Goal: Information Seeking & Learning: Learn about a topic

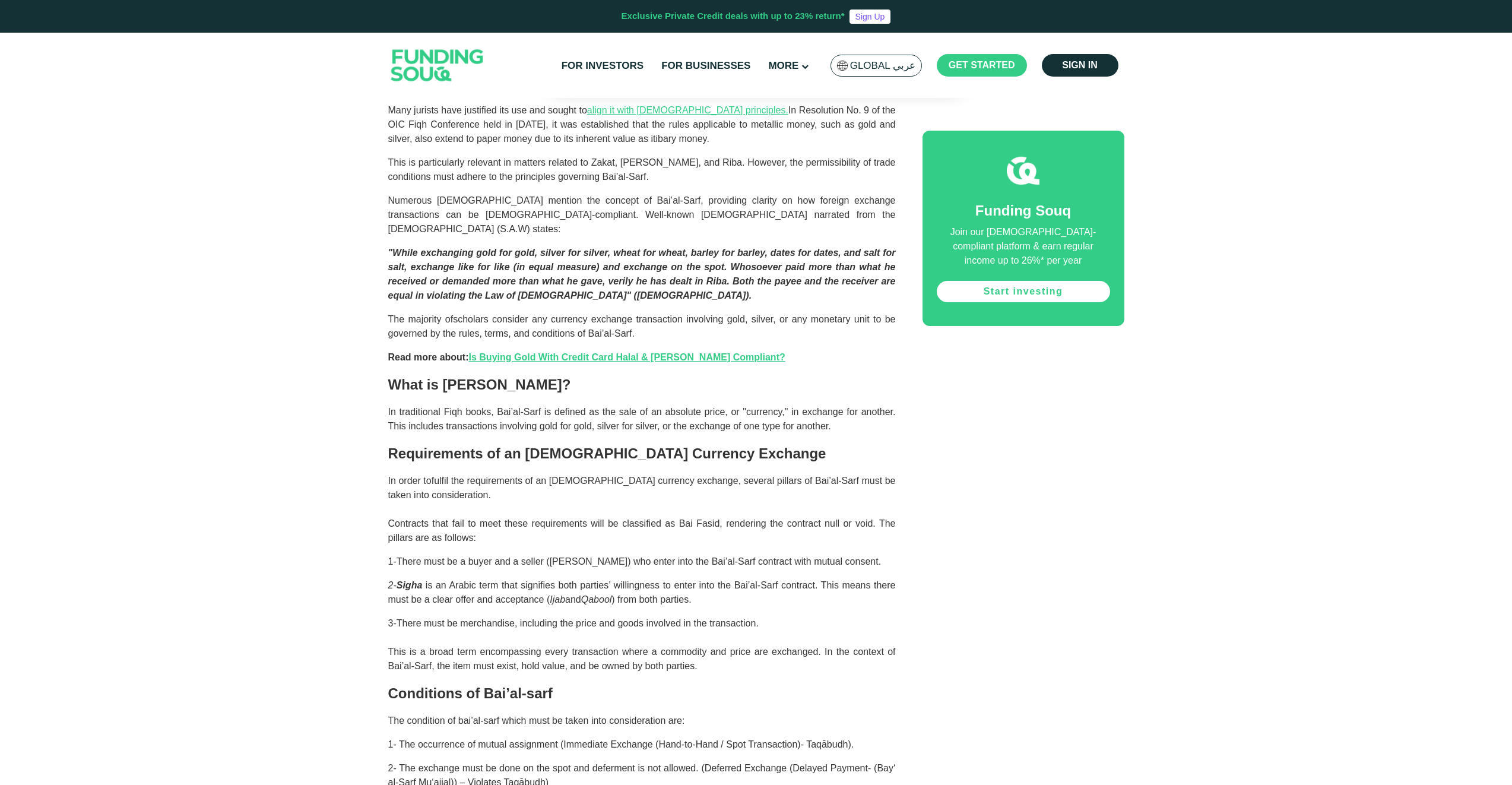
scroll to position [1009, 0]
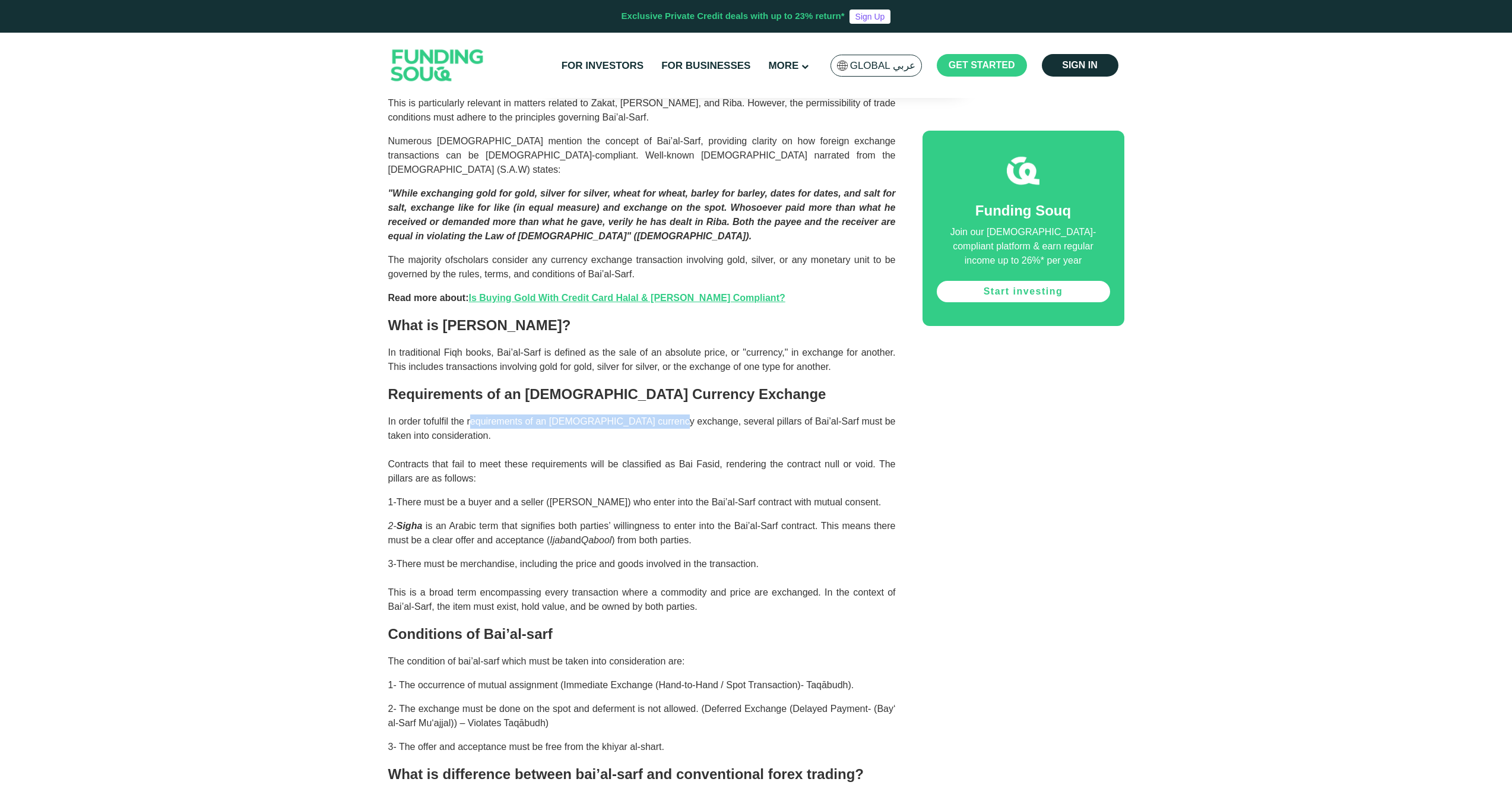
drag, startPoint x: 479, startPoint y: 406, endPoint x: 679, endPoint y: 405, distance: 200.0
click at [679, 416] on span "fulfil the requirements of an [DEMOGRAPHIC_DATA] currency exchange, several pil…" at bounding box center [642, 450] width 507 height 67
copy span "requirements of an [DEMOGRAPHIC_DATA] currency exchange"
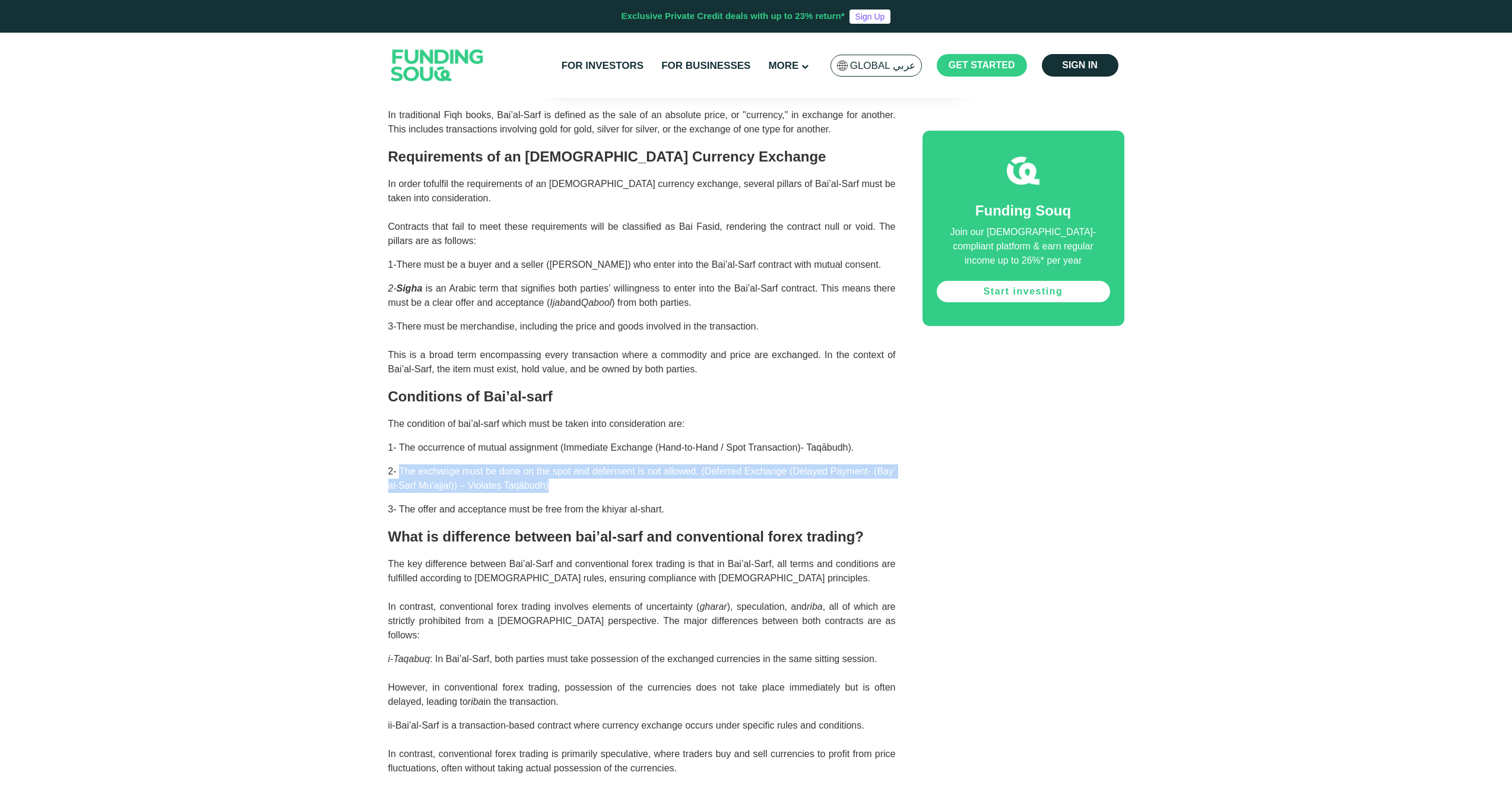
drag, startPoint x: 577, startPoint y: 469, endPoint x: 402, endPoint y: 458, distance: 175.3
click at [402, 465] on p "2- The exchange must be done on the spot and deferment is not allowed. (Deferre…" at bounding box center [642, 479] width 507 height 29
click at [402, 466] on span "2- The exchange must be done on the spot and deferment is not allowed. (Deferre…" at bounding box center [642, 478] width 507 height 24
drag, startPoint x: 400, startPoint y: 458, endPoint x: 522, endPoint y: 462, distance: 122.1
click at [522, 466] on span "2- The exchange must be done on the spot and deferment is not allowed. (Deferre…" at bounding box center [642, 478] width 507 height 24
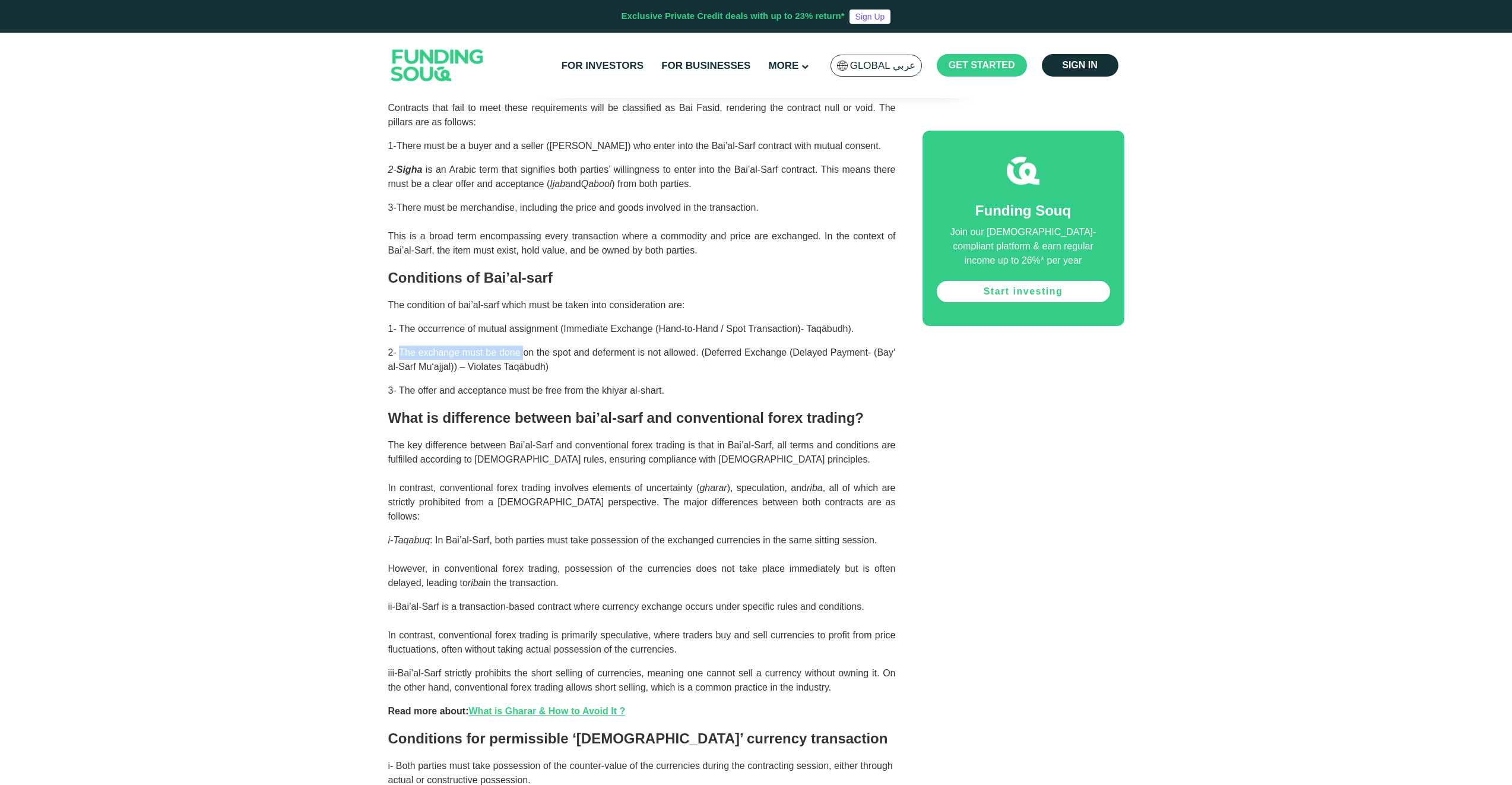
scroll to position [1307, 0]
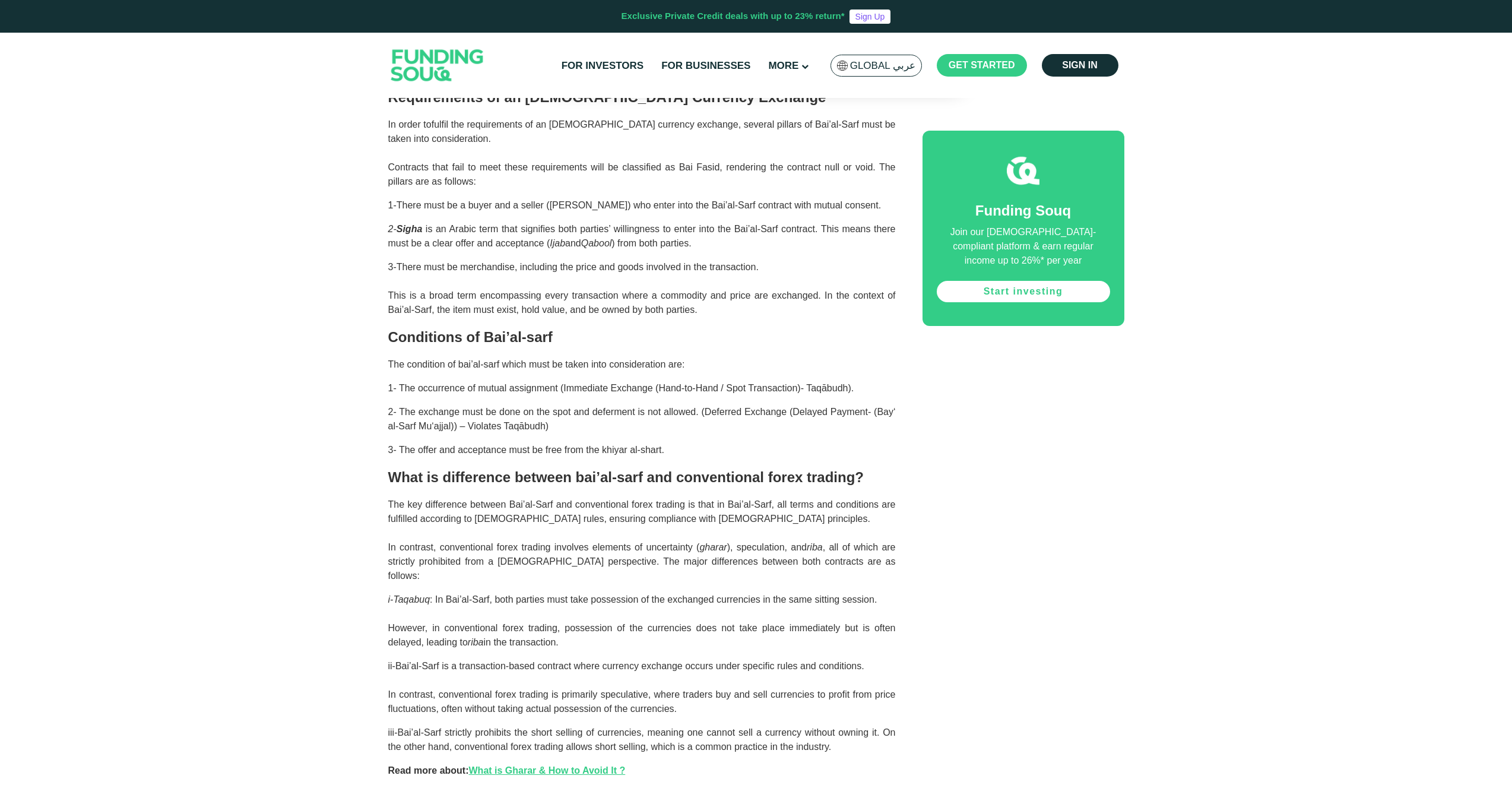
click at [560, 202] on div "The [DEMOGRAPHIC_DATA] finance industry has experienced rapid growth over the p…" at bounding box center [642, 558] width 507 height 1698
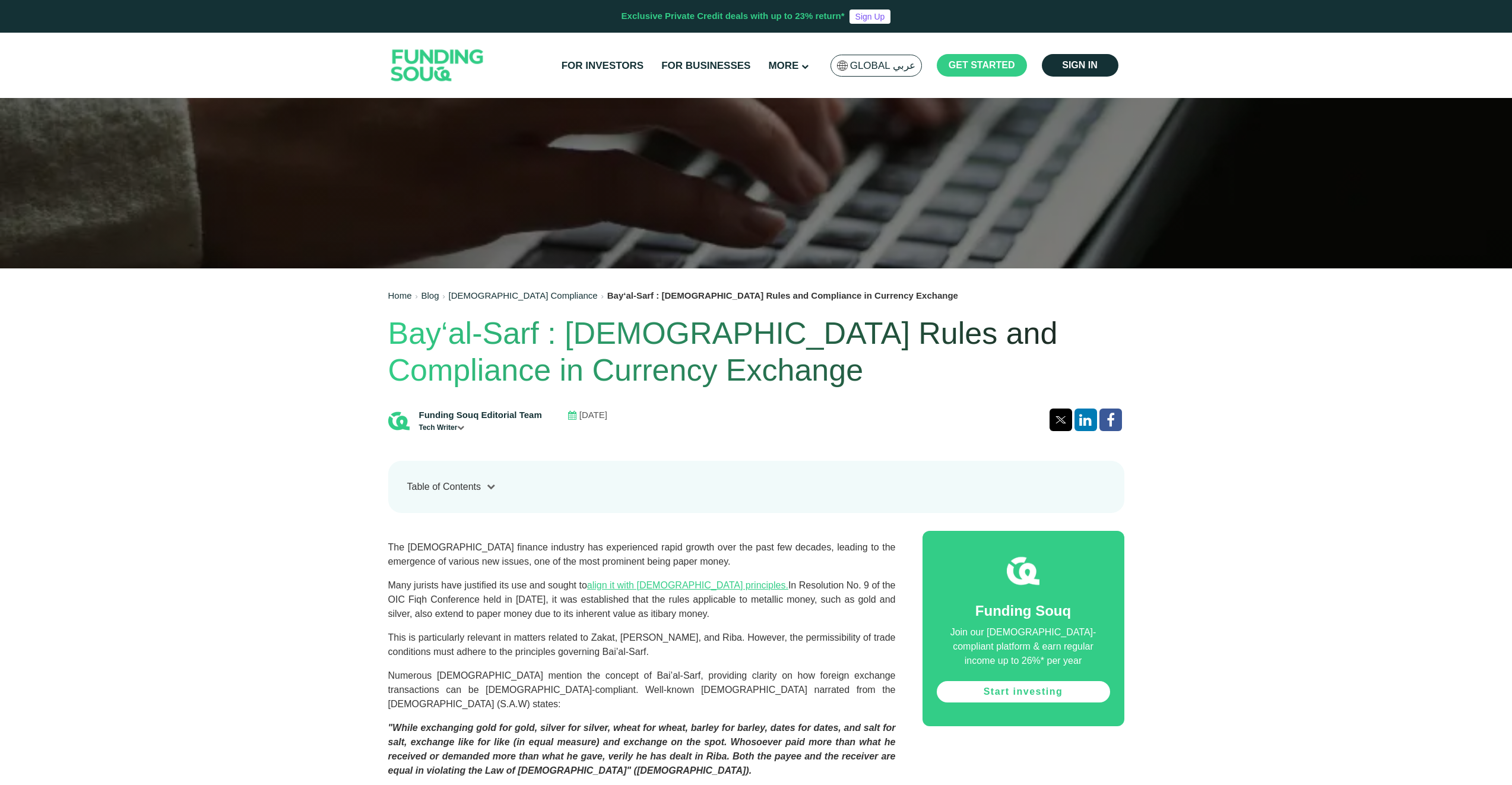
scroll to position [297, 0]
